Goal: Task Accomplishment & Management: Complete application form

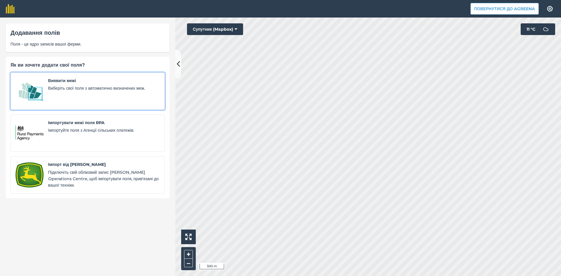
click at [39, 87] on img at bounding box center [29, 90] width 28 height 27
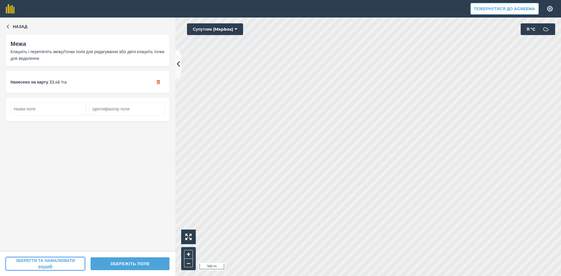
click at [62, 263] on button "ЗБЕРЕГТИ ТА НАМАЛЮВАТИ ІНШИЙ" at bounding box center [45, 263] width 79 height 13
click at [65, 108] on input "text" at bounding box center [49, 109] width 76 height 13
type input "48"
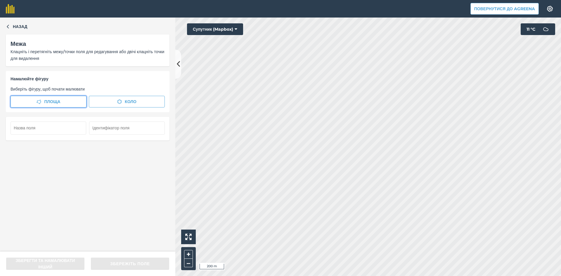
click at [50, 101] on span "Площа" at bounding box center [52, 101] width 16 height 6
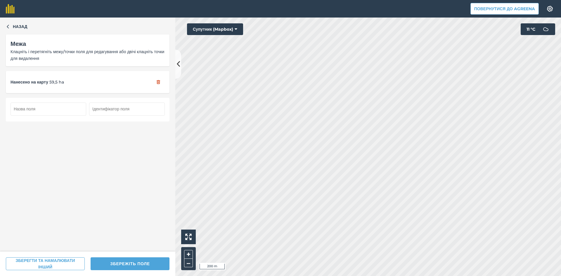
click at [49, 113] on input "text" at bounding box center [49, 109] width 76 height 13
type input "49"
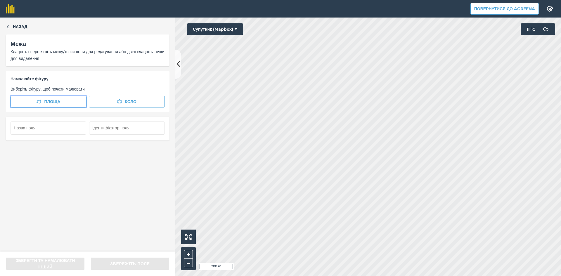
click at [43, 100] on button "Площа" at bounding box center [49, 102] width 76 height 12
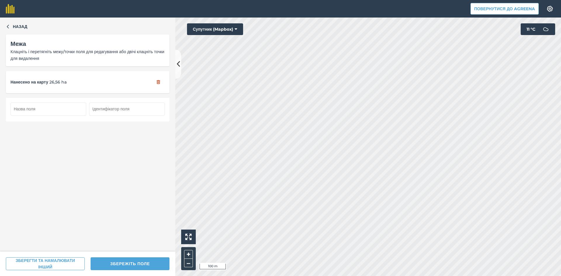
click at [65, 110] on input "text" at bounding box center [49, 109] width 76 height 13
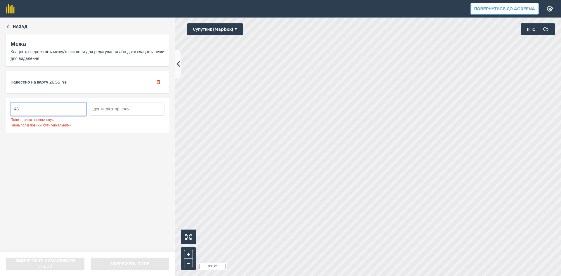
type input "4"
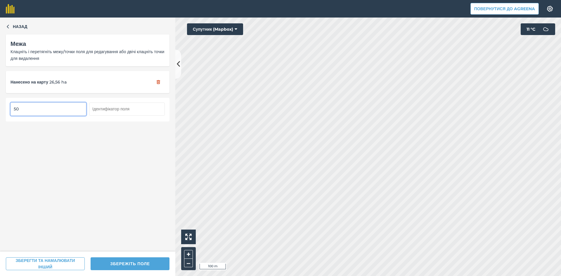
type input "50"
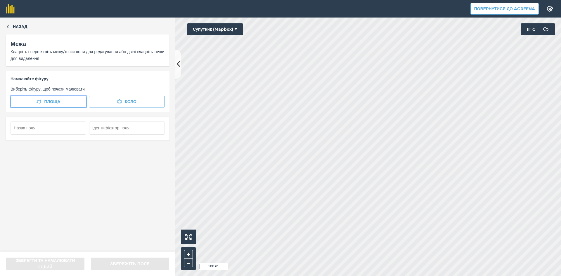
click at [53, 97] on button "Площа" at bounding box center [49, 102] width 76 height 12
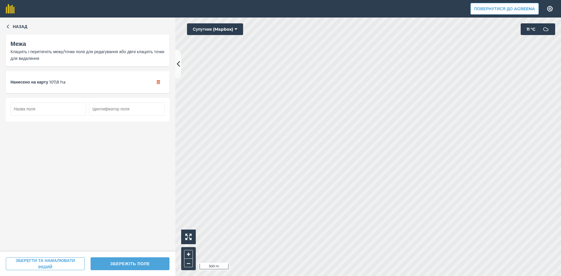
click at [57, 108] on input "text" at bounding box center [49, 109] width 76 height 13
type input "51"
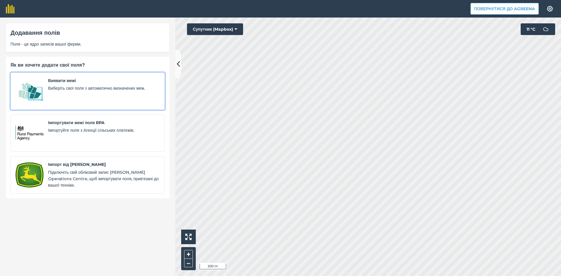
click at [37, 91] on img at bounding box center [29, 90] width 28 height 27
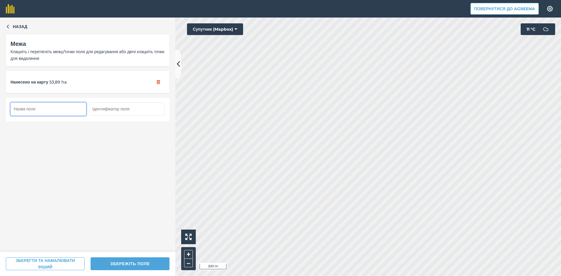
click at [62, 110] on input "text" at bounding box center [49, 109] width 76 height 13
type input "52"
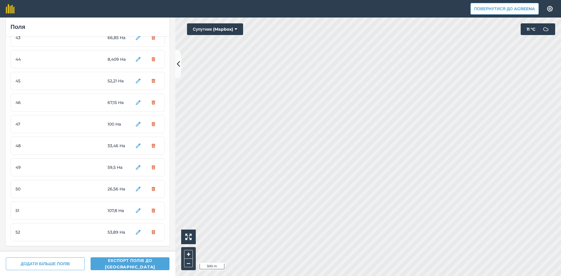
scroll to position [931, 0]
